Goal: Task Accomplishment & Management: Use online tool/utility

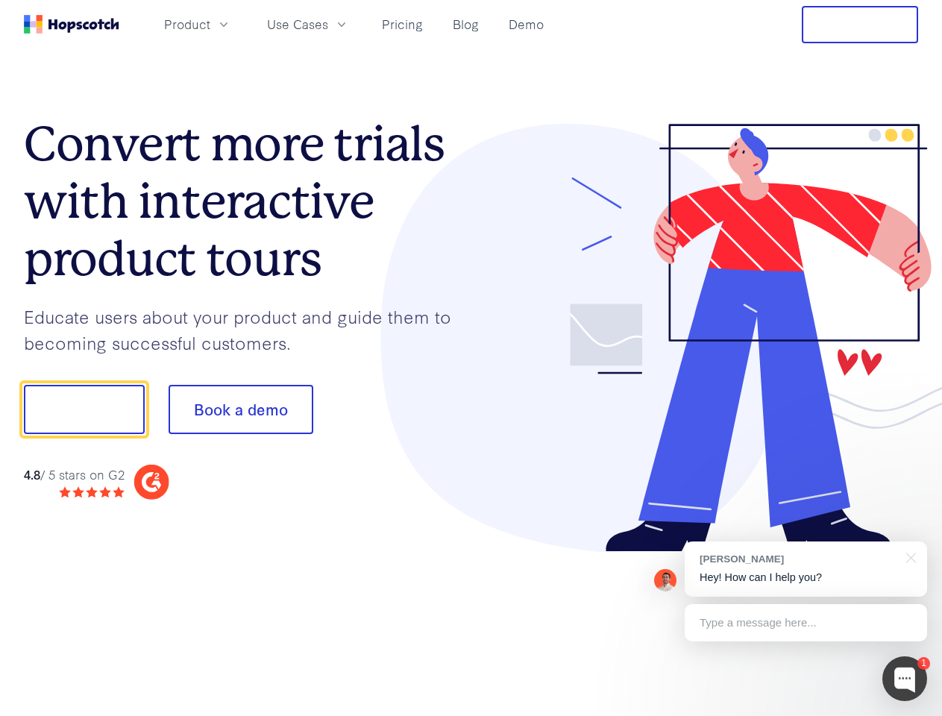
click at [471, 358] on div at bounding box center [694, 338] width 447 height 429
click at [210, 24] on span "Product" at bounding box center [187, 24] width 46 height 19
click at [328, 24] on span "Use Cases" at bounding box center [297, 24] width 61 height 19
click at [860, 25] on button "Free Trial" at bounding box center [859, 24] width 116 height 37
click at [83, 409] on button "Show me!" at bounding box center [84, 409] width 121 height 49
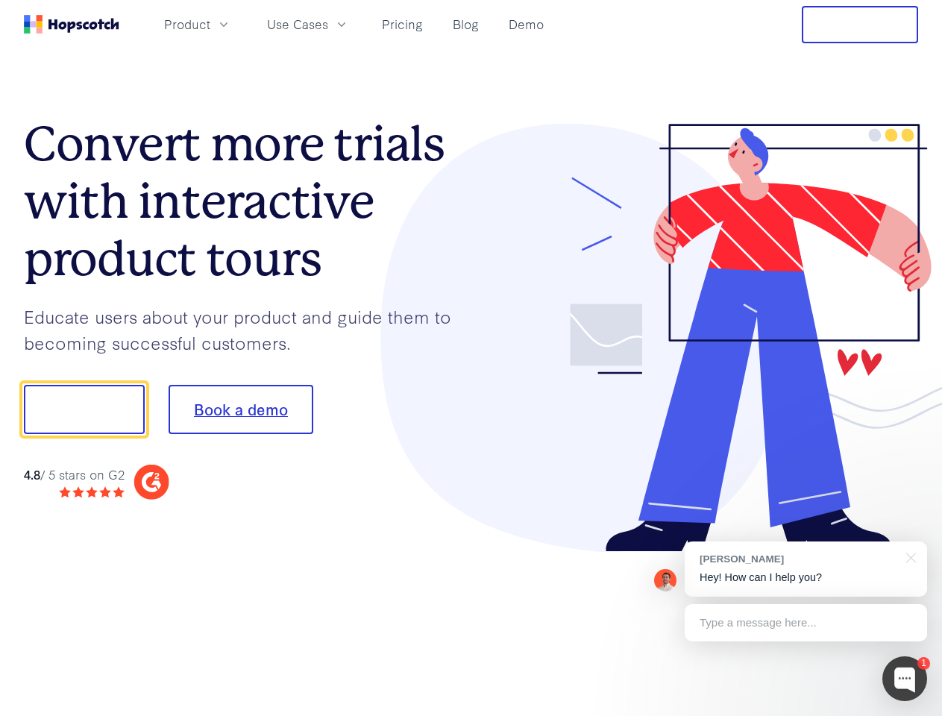
click at [240, 409] on button "Book a demo" at bounding box center [240, 409] width 145 height 49
click at [904, 678] on div at bounding box center [904, 678] width 45 height 45
click at [805, 569] on div "[PERSON_NAME] Hey! How can I help you?" at bounding box center [805, 568] width 242 height 55
click at [908, 556] on div at bounding box center [787, 407] width 280 height 497
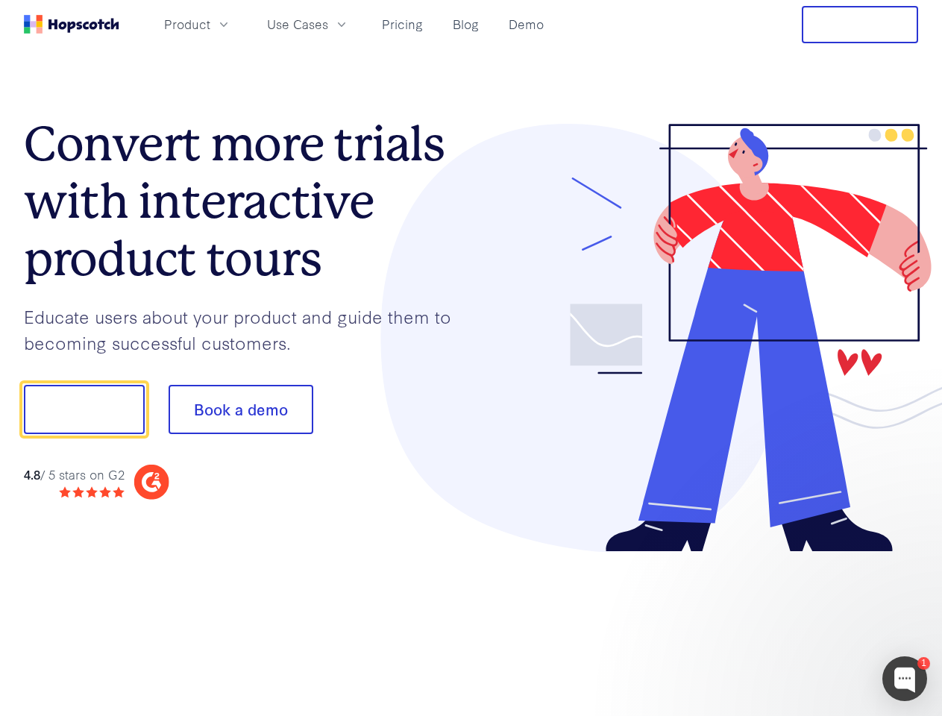
click at [805, 622] on div at bounding box center [787, 507] width 280 height 297
